Goal: Task Accomplishment & Management: Manage account settings

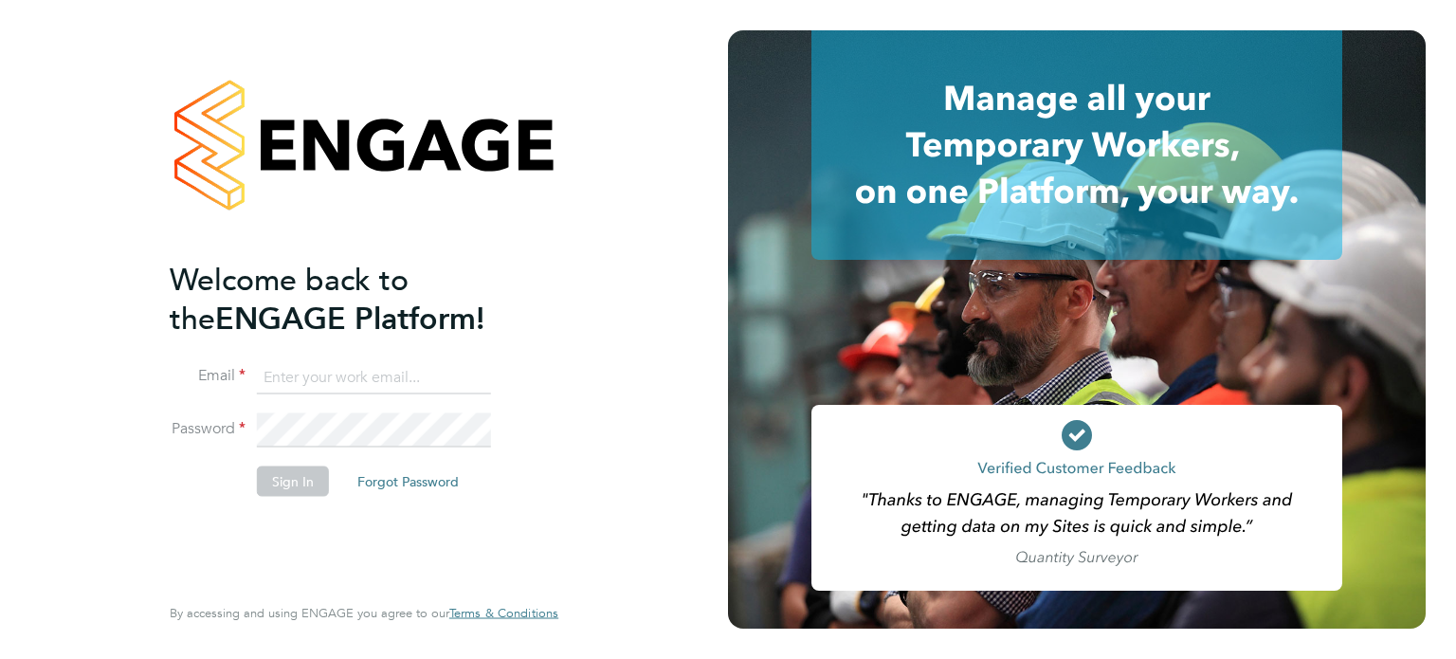
type input "taz.jithan@bgis.com"
click at [295, 492] on button "Sign In" at bounding box center [293, 480] width 72 height 30
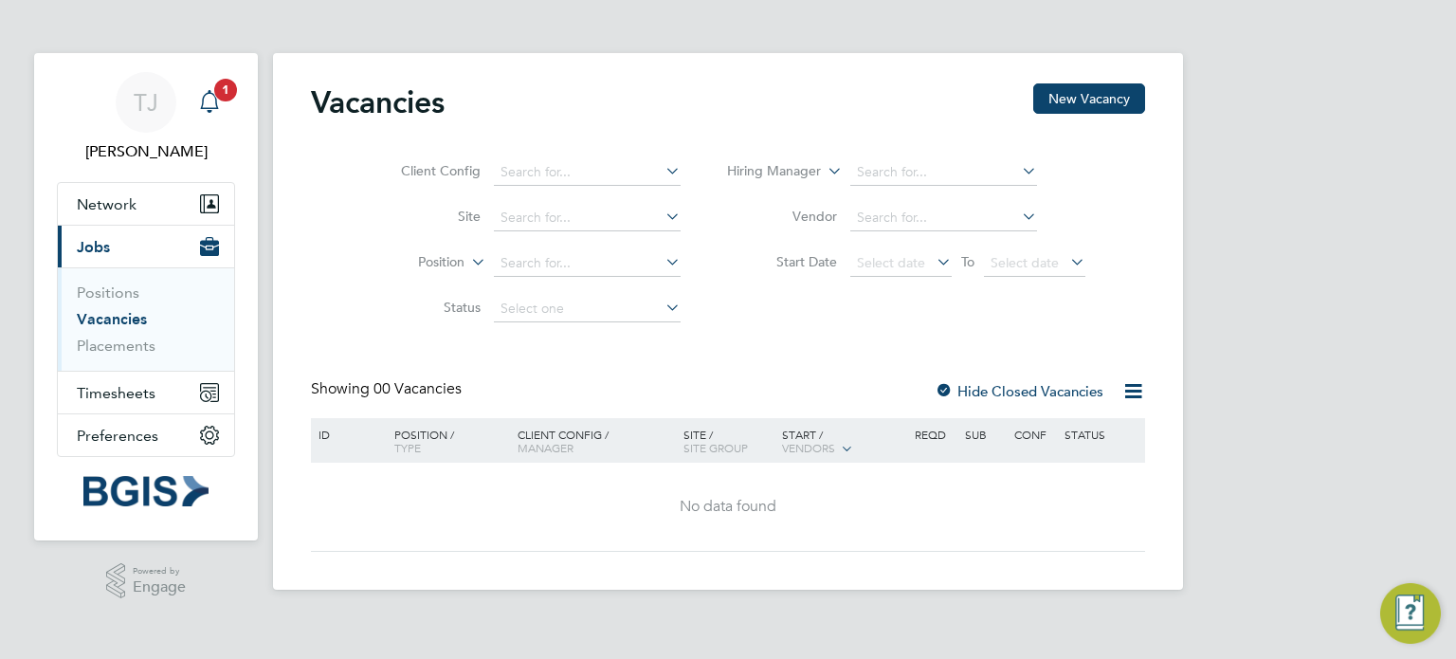
click at [211, 105] on icon "Main navigation" at bounding box center [209, 101] width 23 height 23
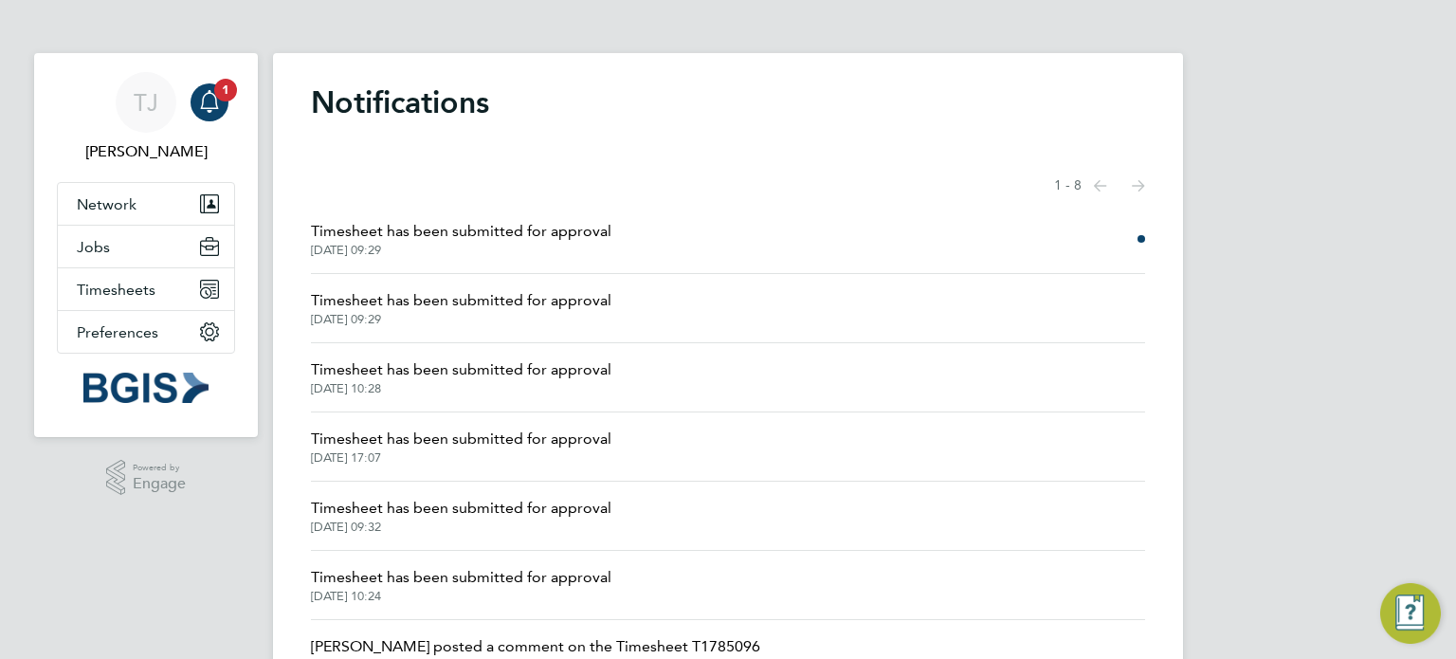
click at [493, 223] on span "Timesheet has been submitted for approval" at bounding box center [461, 231] width 300 height 23
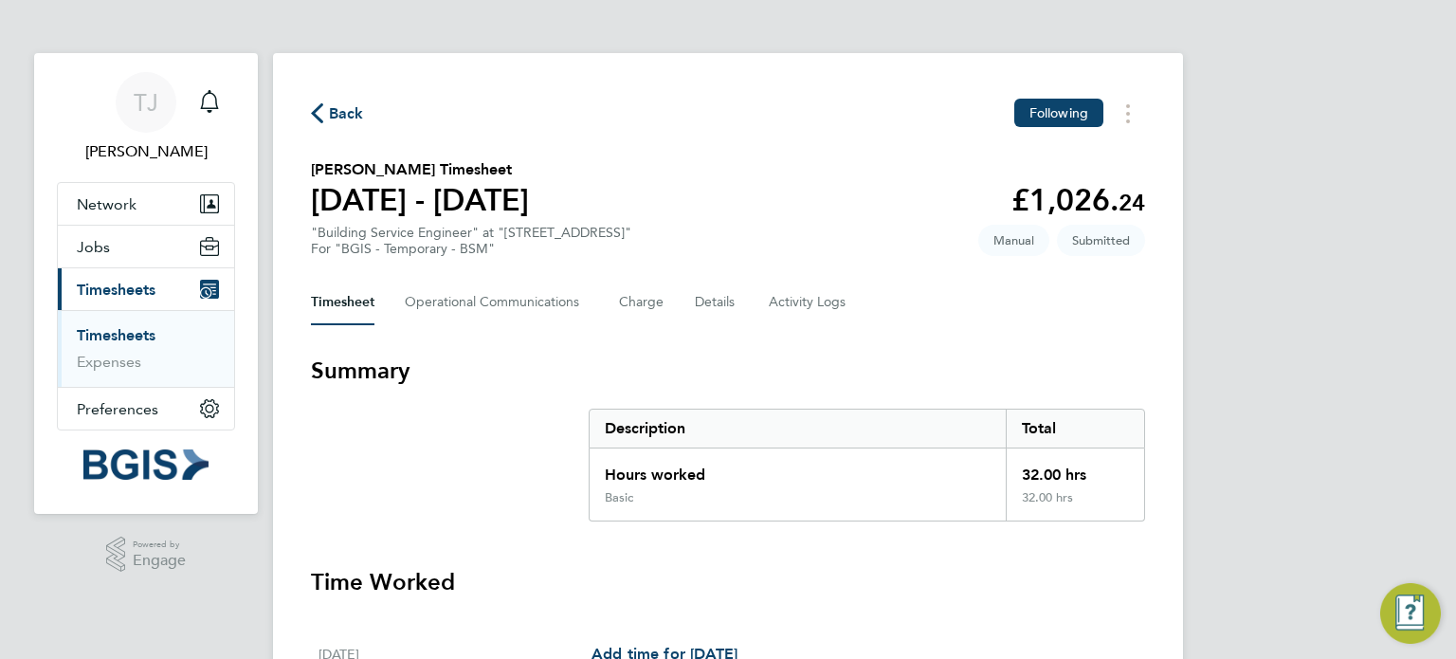
drag, startPoint x: 310, startPoint y: 165, endPoint x: 573, endPoint y: 201, distance: 265.0
copy div "[PERSON_NAME] Timesheet [DATE] - [DATE]"
click at [431, 440] on section "Summary Description Total Hours worked 32.00 hrs Basic 32.00 hrs" at bounding box center [728, 438] width 834 height 166
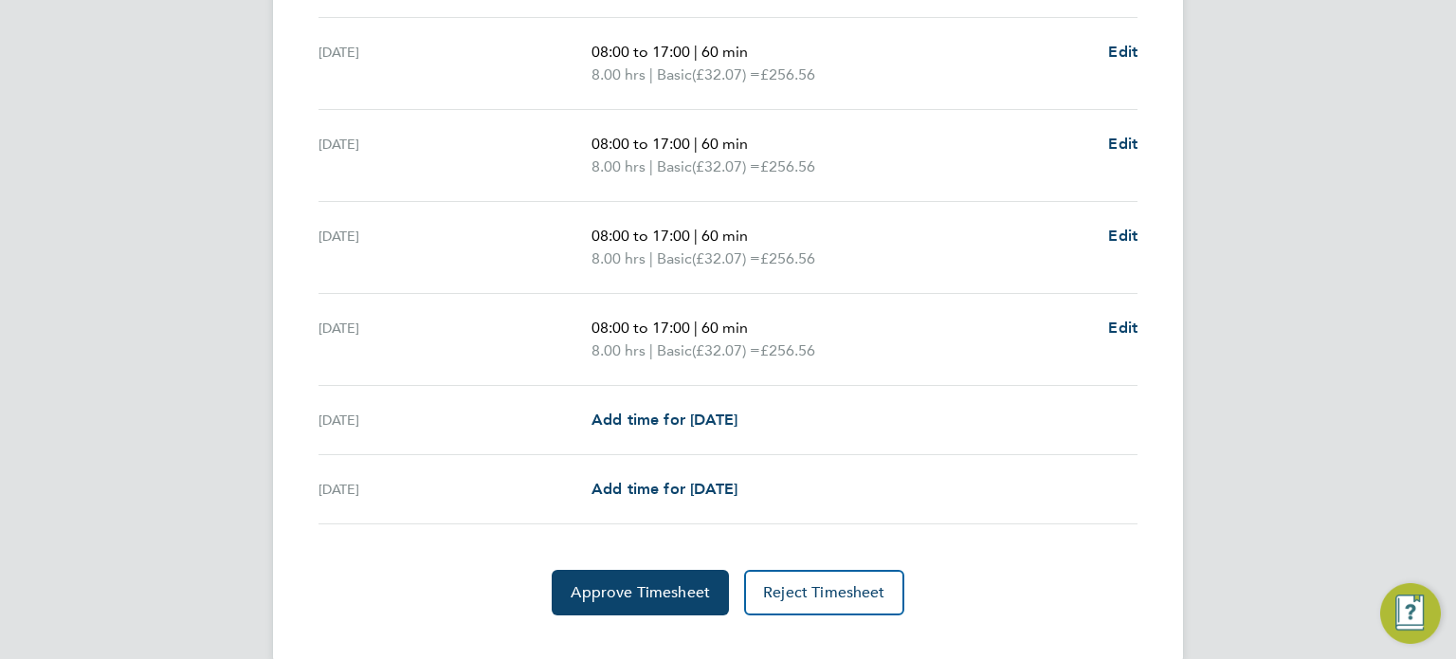
scroll to position [700, 0]
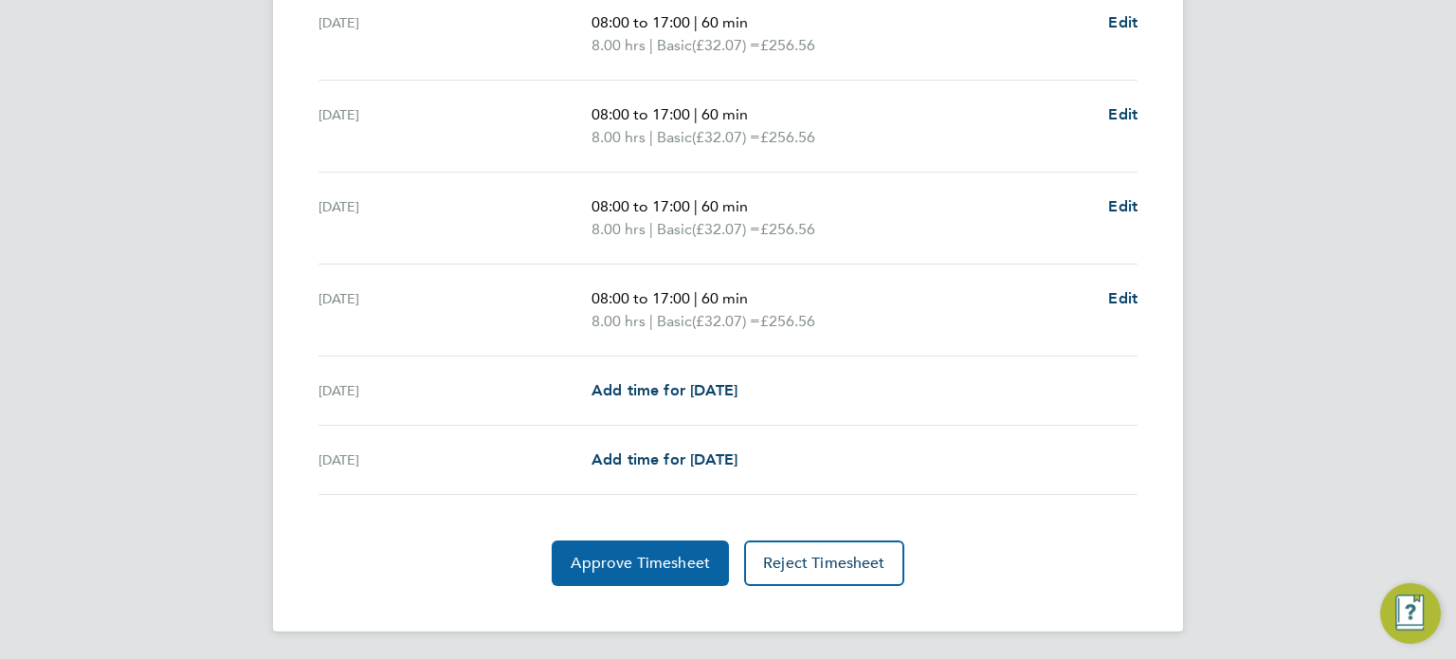
click at [601, 568] on span "Approve Timesheet" at bounding box center [640, 563] width 139 height 19
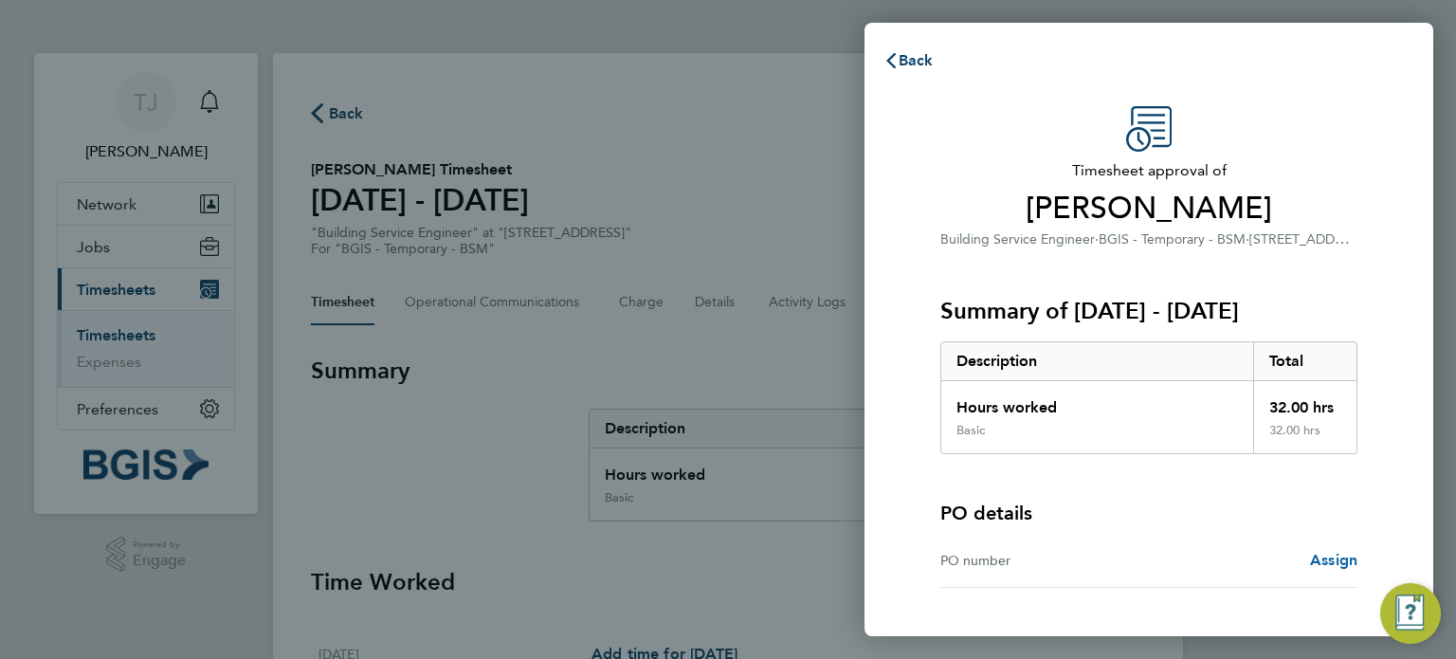
click at [1314, 556] on span "Assign" at bounding box center [1333, 560] width 47 height 18
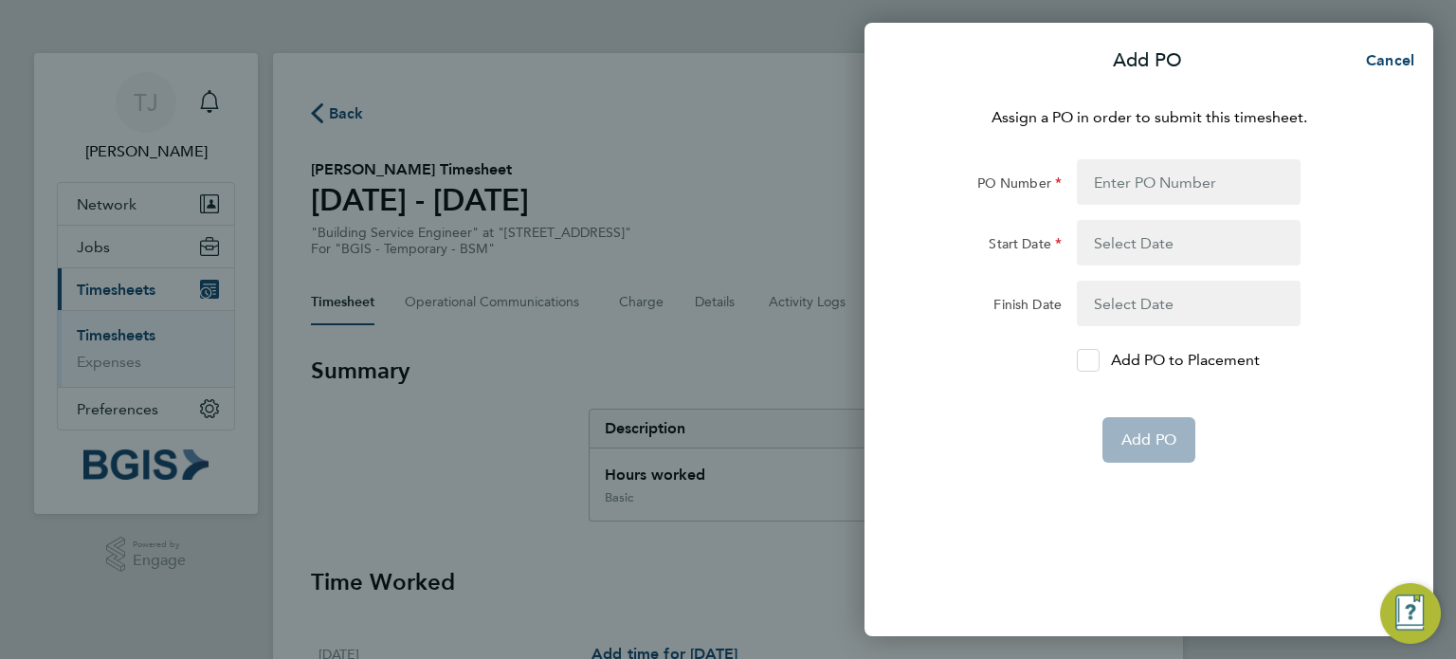
click at [1088, 359] on icon at bounding box center [1089, 360] width 14 height 12
click at [1095, 360] on input "Add PO to Placement" at bounding box center [1095, 360] width 0 height 0
click at [1145, 188] on input "PO Number" at bounding box center [1189, 181] width 224 height 45
click at [1125, 245] on button "button" at bounding box center [1189, 242] width 224 height 45
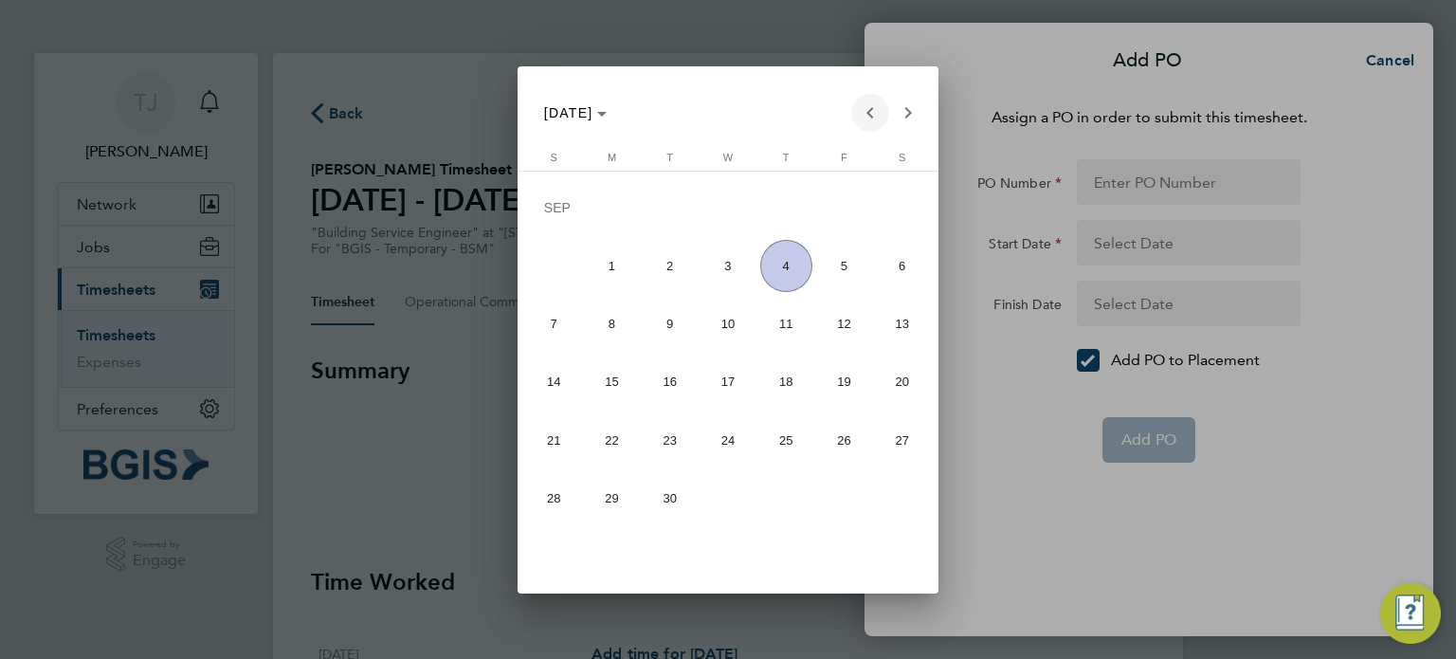
click at [877, 113] on span "Previous month" at bounding box center [870, 113] width 38 height 38
click at [599, 440] on span "25" at bounding box center [612, 444] width 52 height 52
type input "[DATE]"
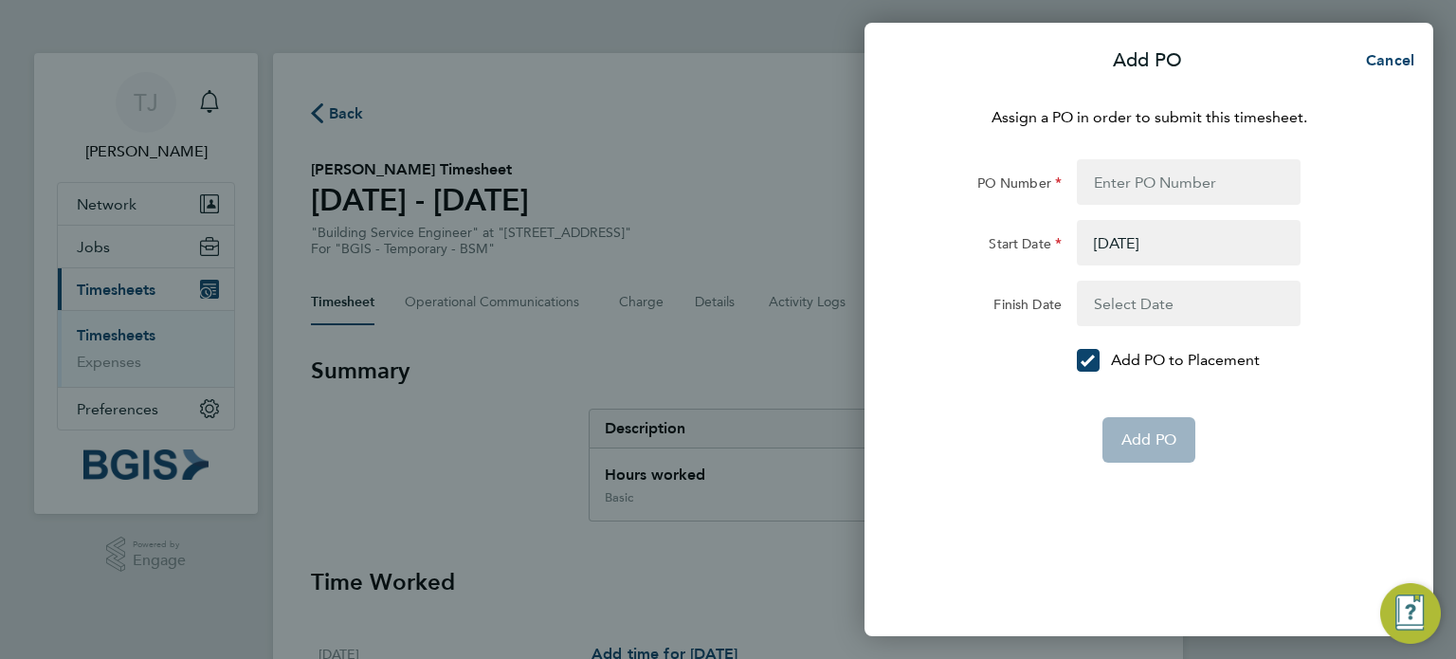
click at [1162, 287] on button "button" at bounding box center [1189, 303] width 224 height 45
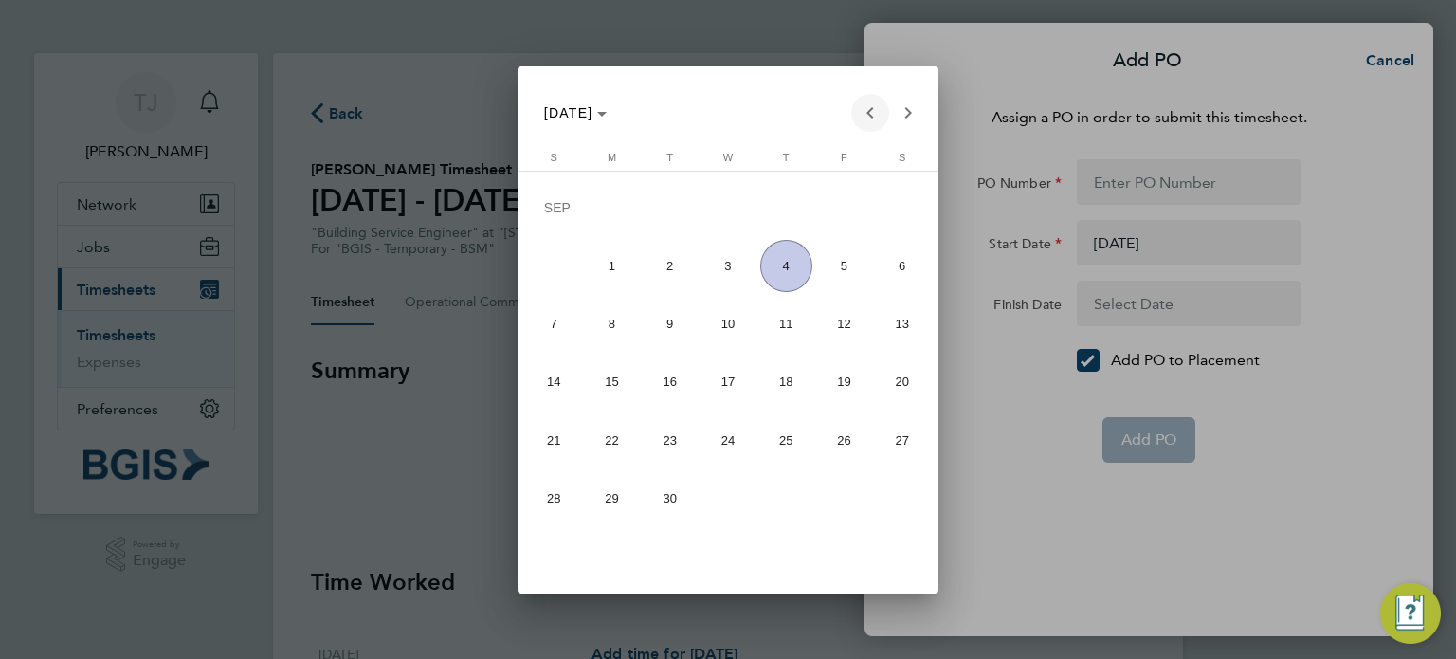
click at [856, 114] on span "Previous month" at bounding box center [870, 113] width 38 height 38
click at [540, 511] on span "31" at bounding box center [554, 503] width 52 height 52
type input "[DATE]"
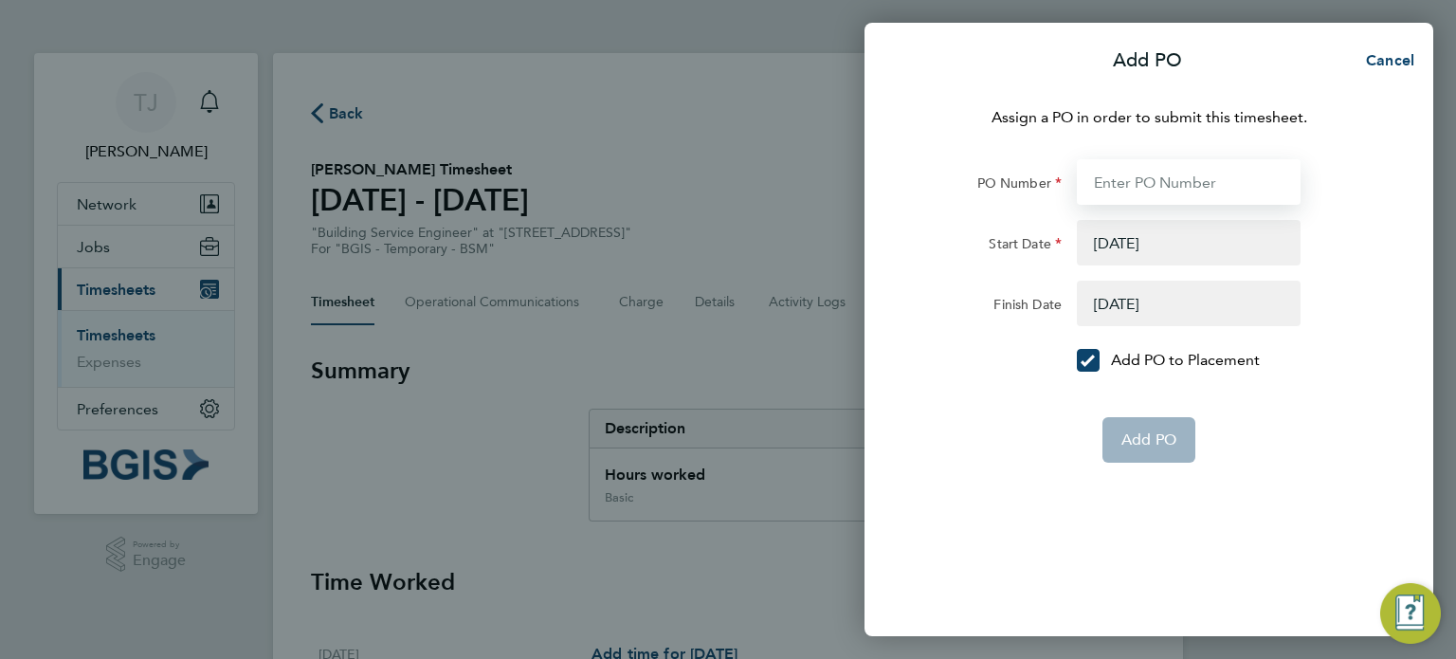
click at [1171, 172] on input "PO Number" at bounding box center [1189, 181] width 224 height 45
click at [1126, 177] on input "PO Number" at bounding box center [1189, 181] width 224 height 45
paste input "Purchase Order - 0000012771"
type input "Purchase Order - 0000012771"
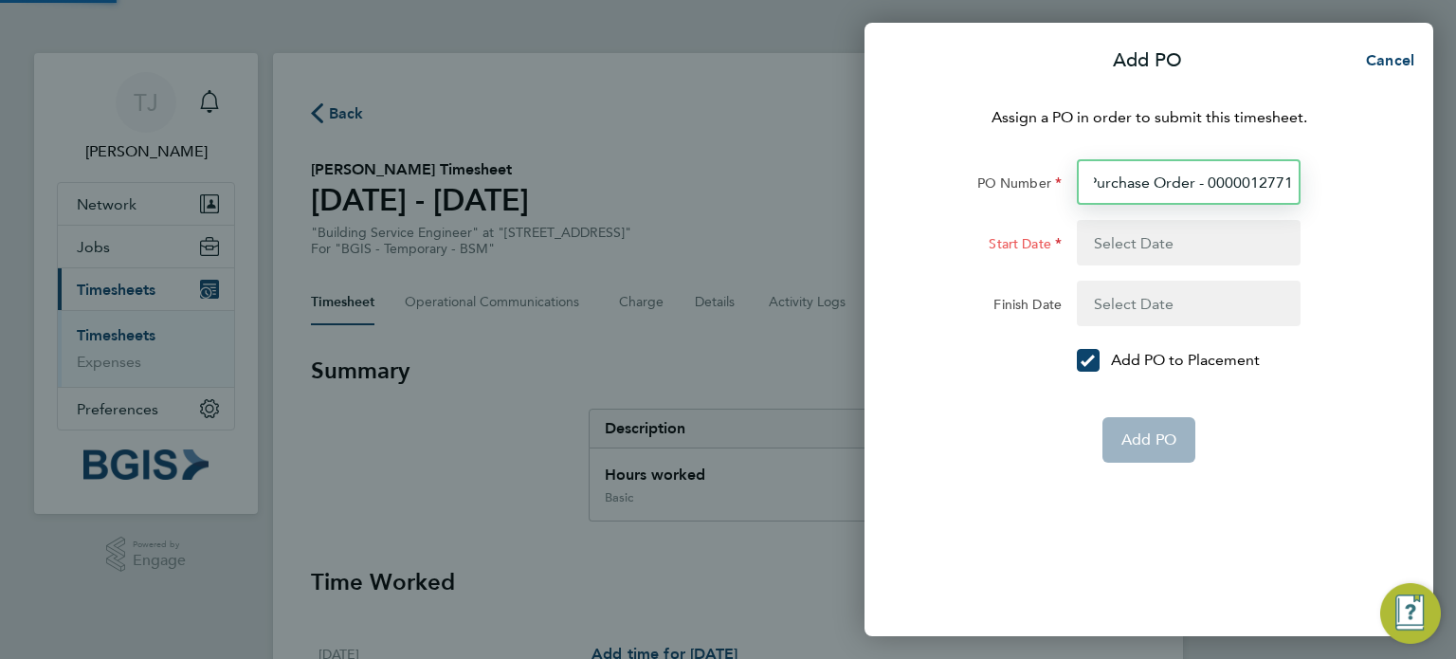
type input "Purchase Order - 0000012771"
click at [1172, 449] on app-form-button "Add PO" at bounding box center [1148, 439] width 93 height 45
click at [1120, 253] on button "button" at bounding box center [1189, 242] width 224 height 45
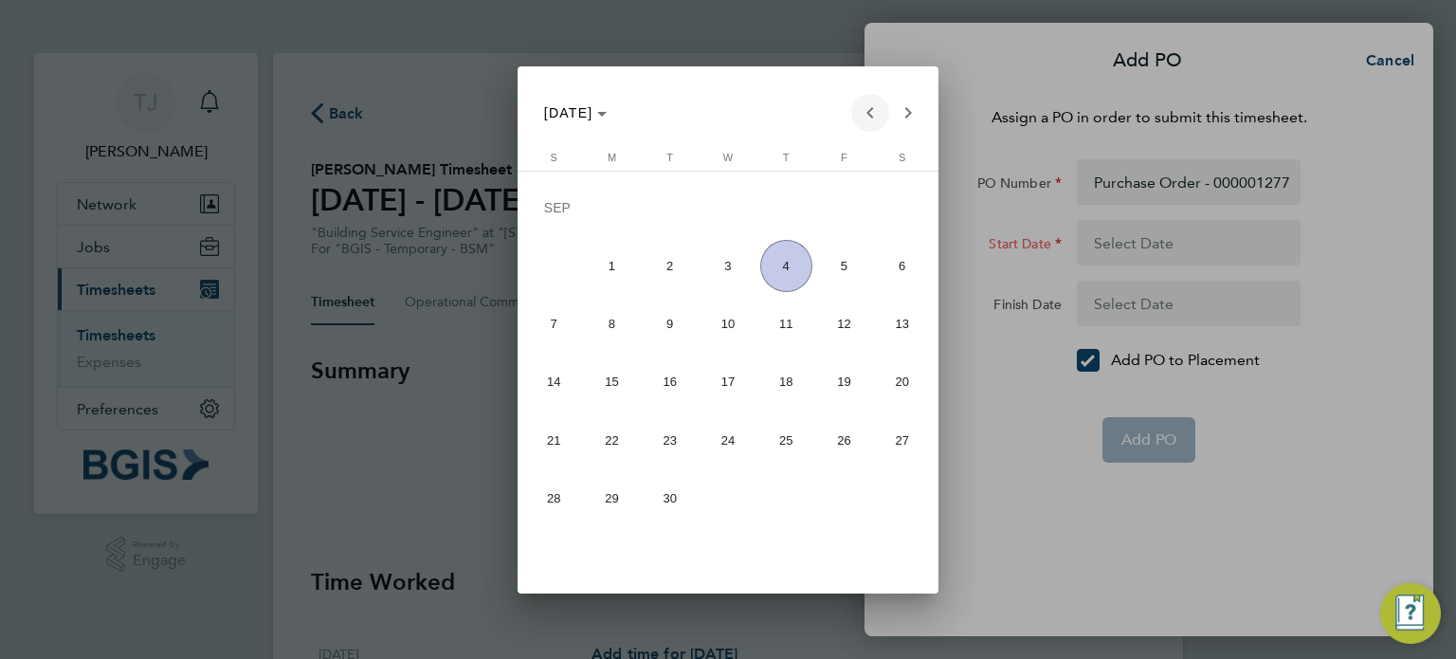
click at [872, 114] on span "Previous month" at bounding box center [870, 113] width 38 height 38
click at [616, 439] on span "25" at bounding box center [612, 444] width 52 height 52
type input "[DATE]"
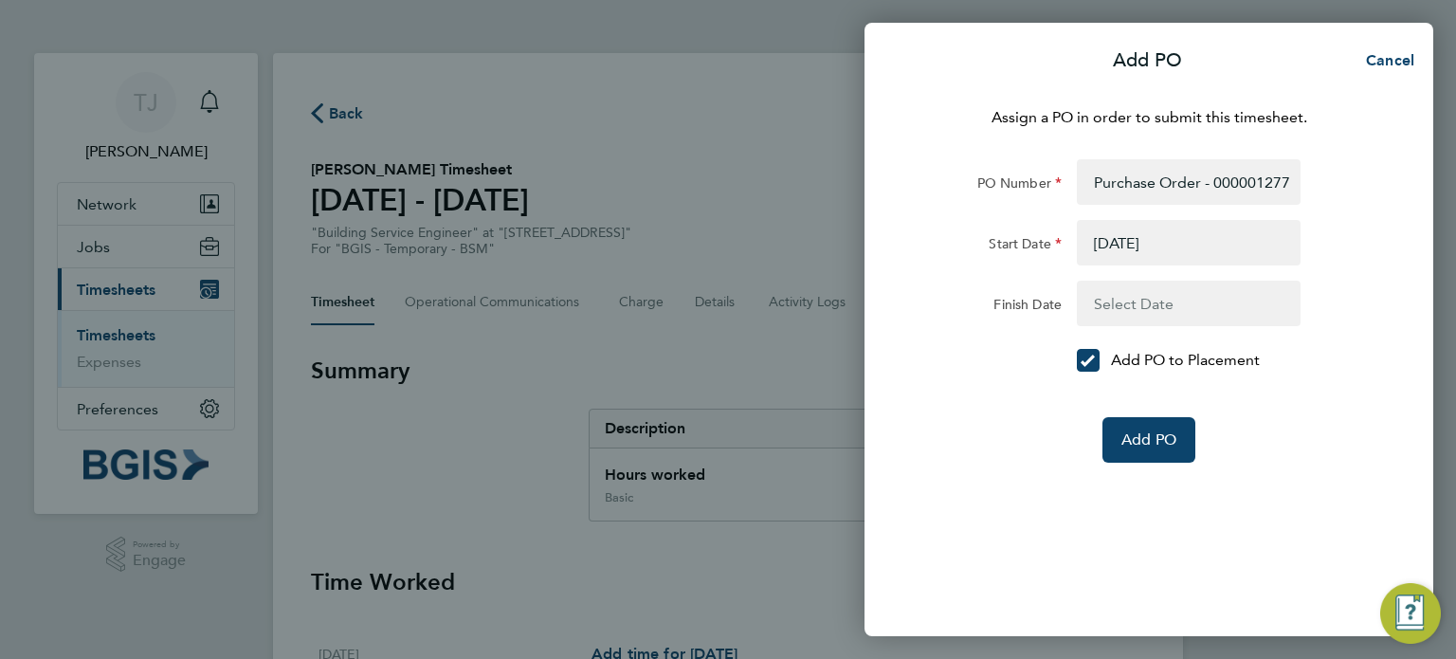
click at [1191, 291] on button "button" at bounding box center [1189, 303] width 224 height 45
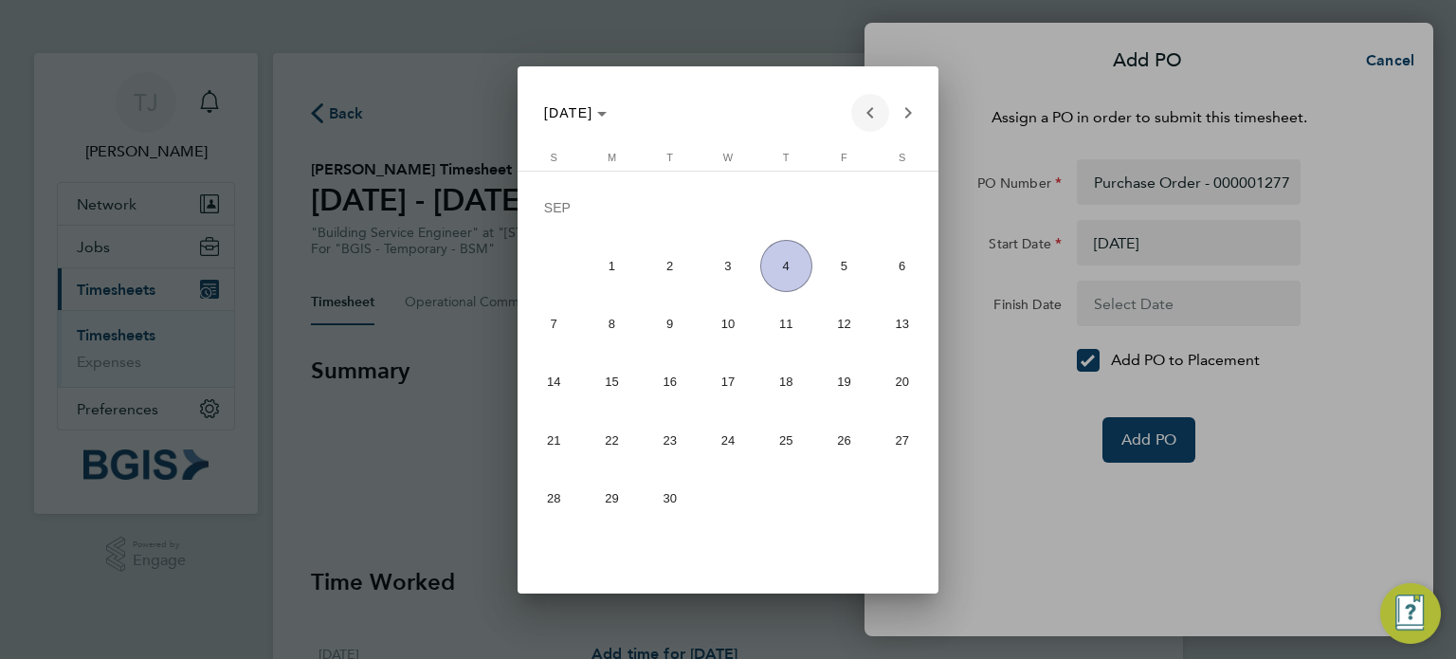
click at [868, 125] on span "Previous month" at bounding box center [870, 113] width 38 height 38
click at [551, 509] on span "31" at bounding box center [554, 503] width 52 height 52
type input "[DATE]"
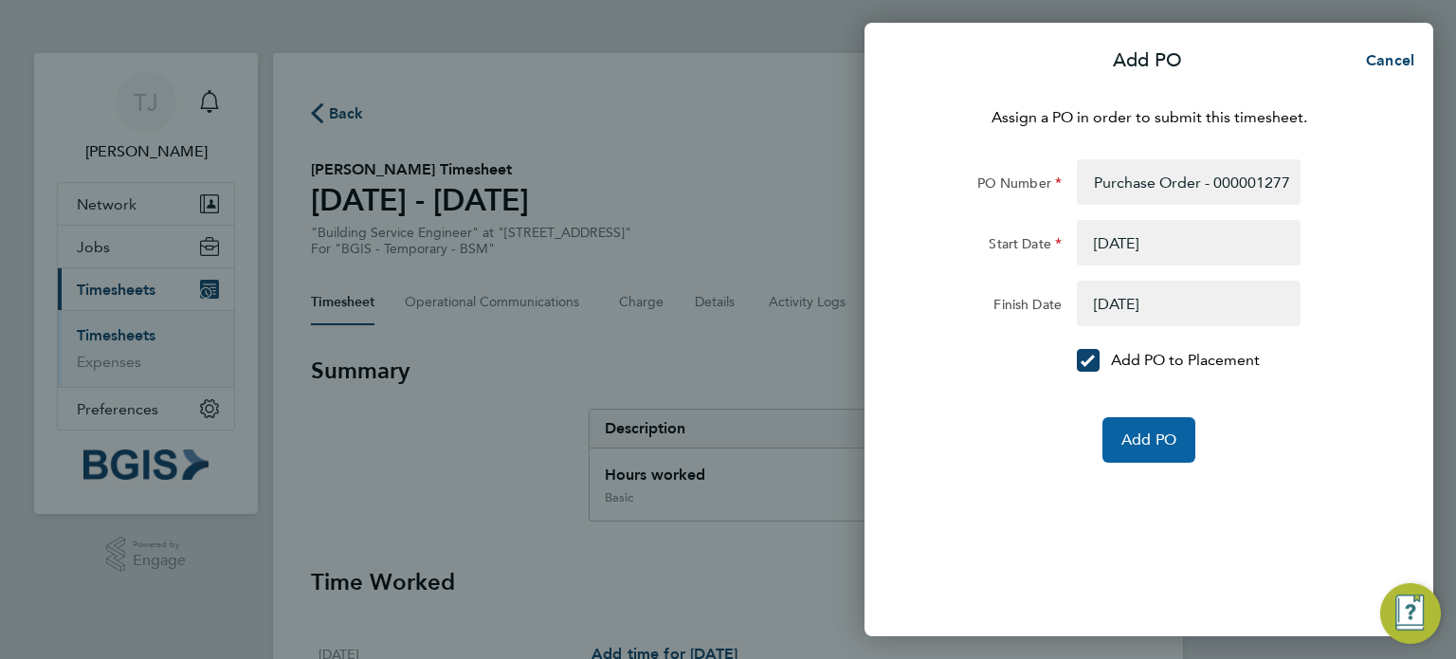
click at [1149, 433] on span "Add PO" at bounding box center [1148, 439] width 55 height 19
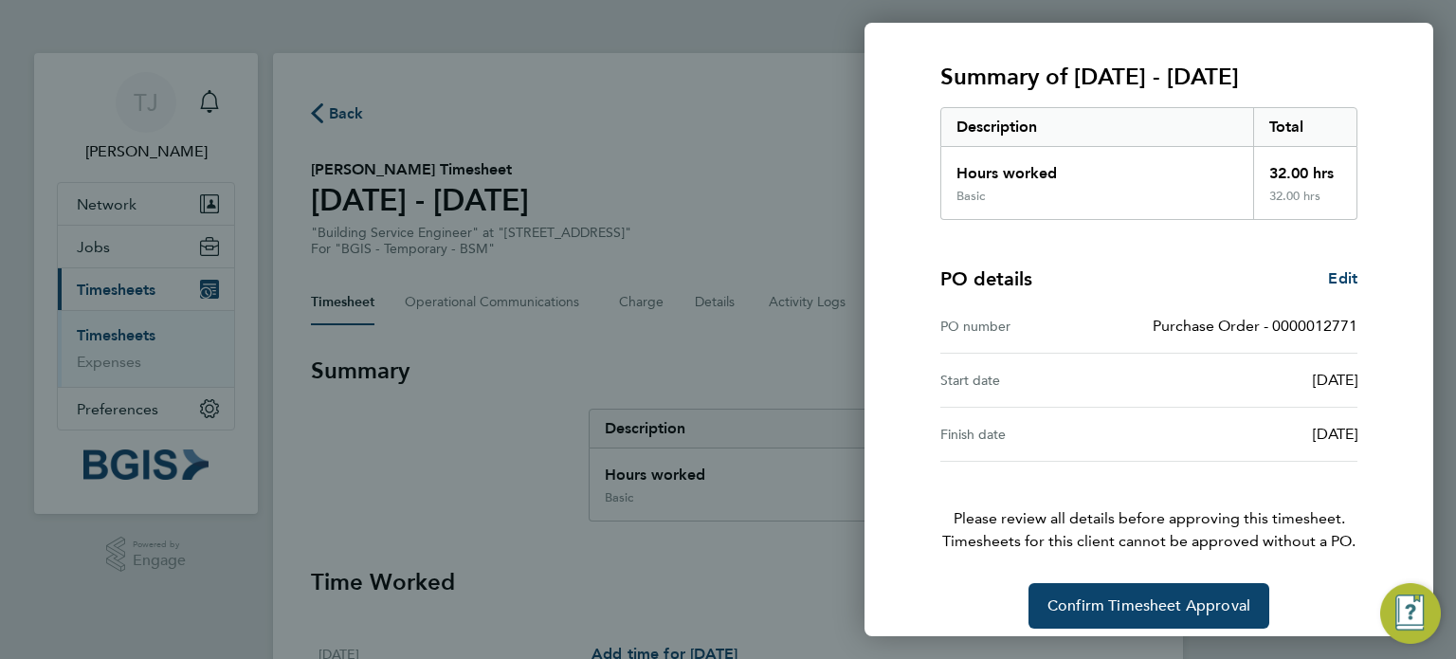
scroll to position [247, 0]
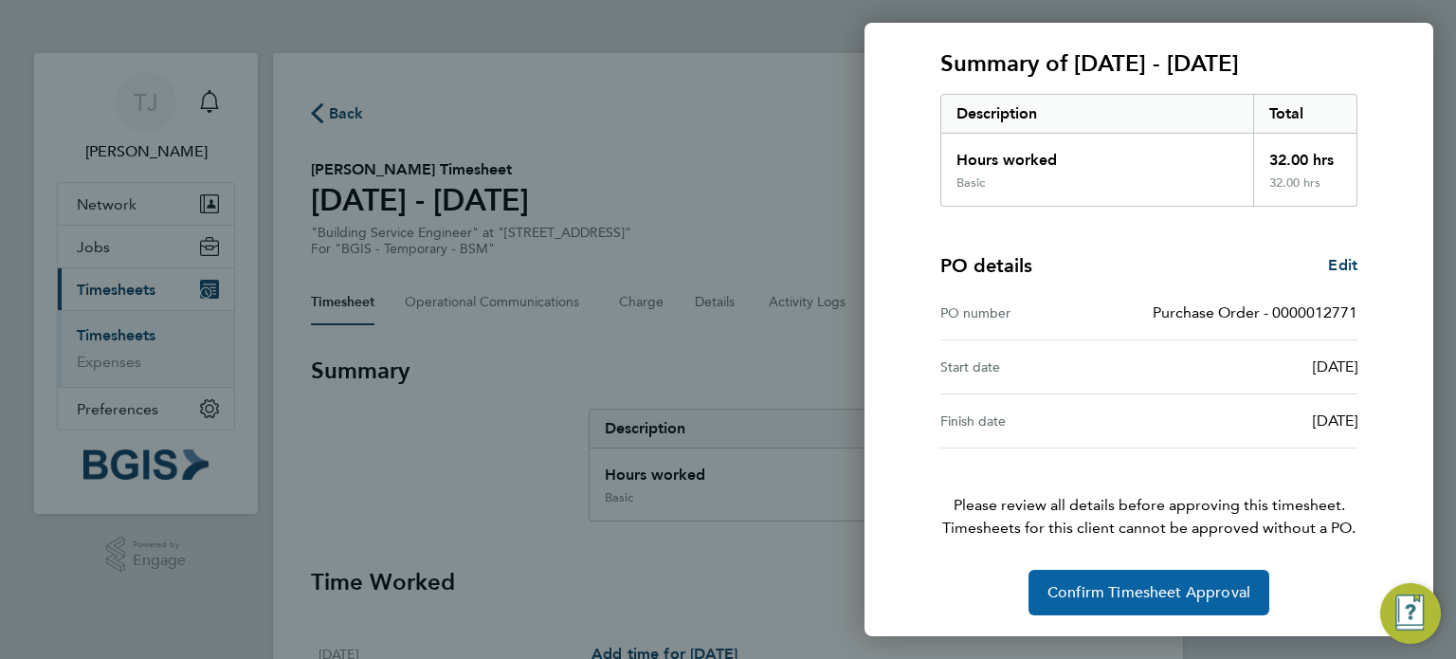
click at [1178, 593] on span "Confirm Timesheet Approval" at bounding box center [1148, 592] width 203 height 19
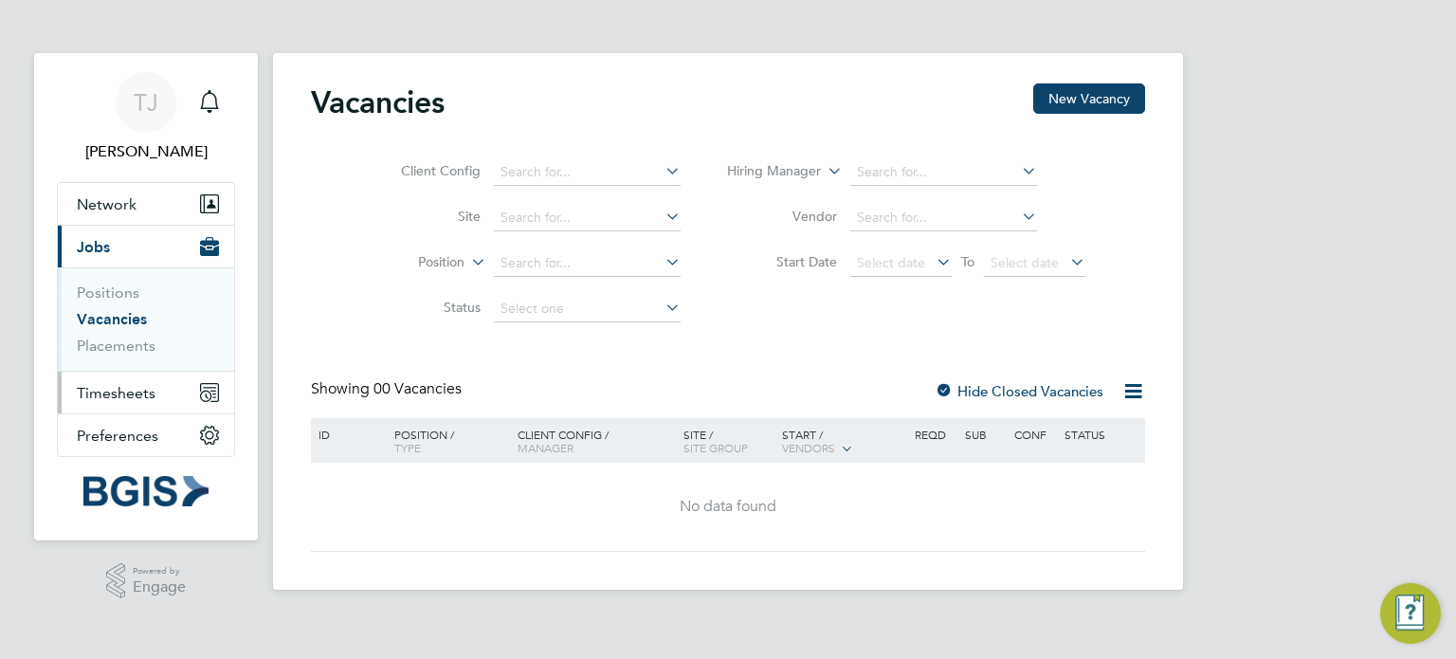
click at [117, 389] on span "Timesheets" at bounding box center [116, 393] width 79 height 18
click at [119, 392] on span "Timesheets" at bounding box center [116, 393] width 79 height 18
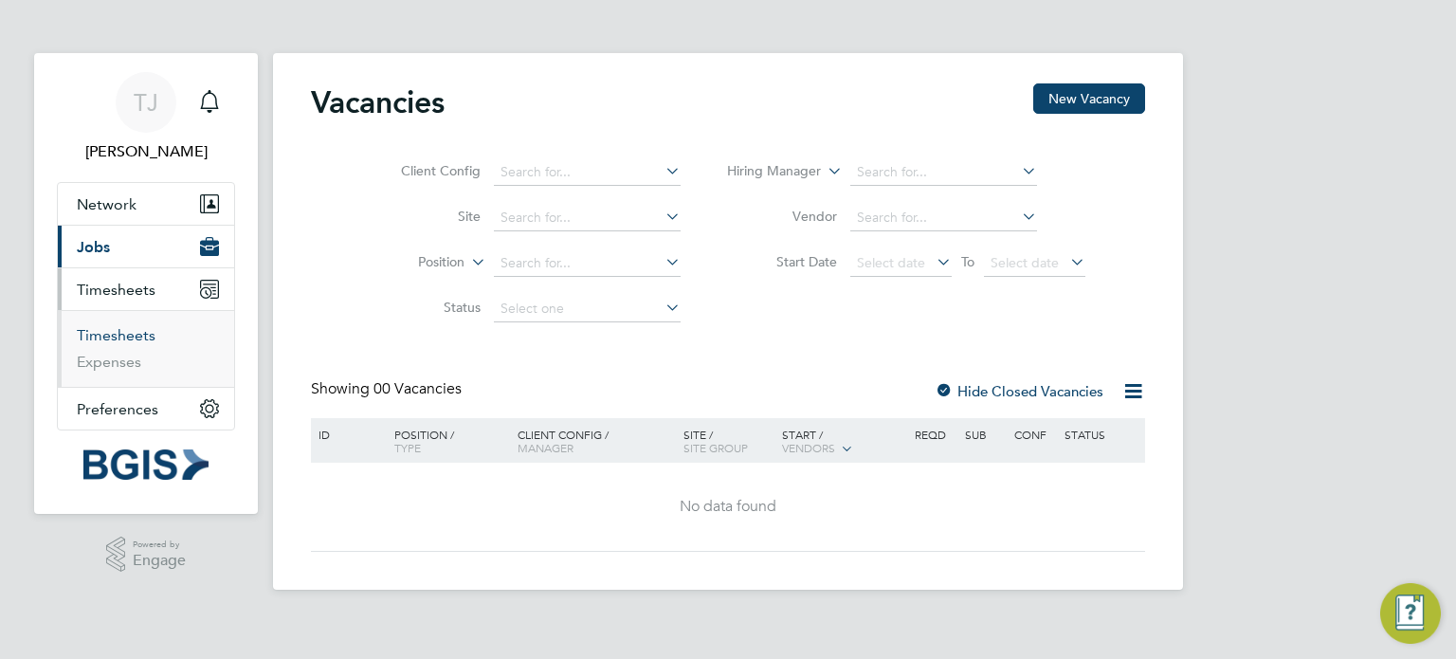
click at [130, 335] on link "Timesheets" at bounding box center [116, 335] width 79 height 18
